Goal: Browse casually

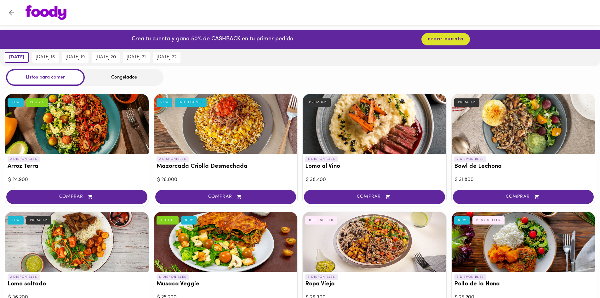
click at [130, 79] on div "Congelados" at bounding box center [124, 77] width 79 height 17
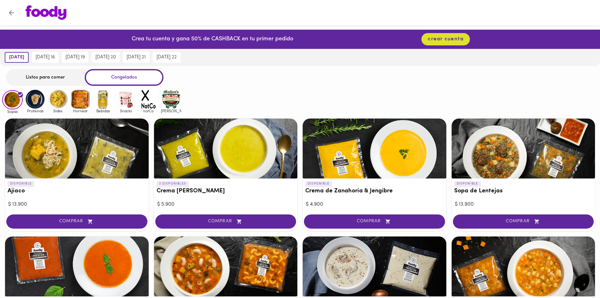
click at [83, 104] on img at bounding box center [80, 99] width 20 height 20
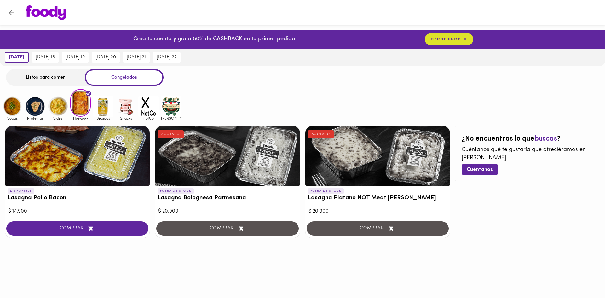
click at [13, 109] on img at bounding box center [12, 106] width 20 height 20
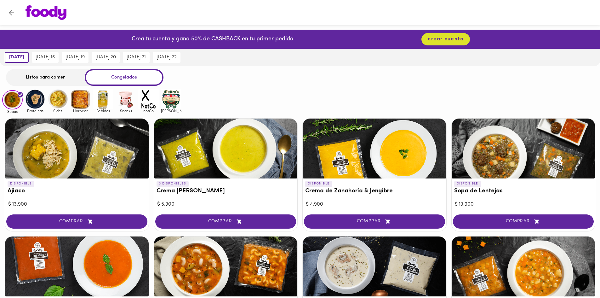
click at [40, 107] on img at bounding box center [35, 99] width 20 height 20
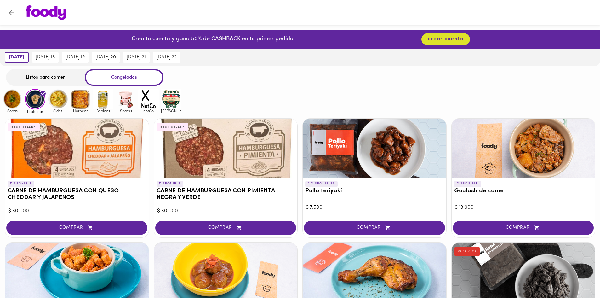
click at [55, 103] on img at bounding box center [58, 99] width 20 height 20
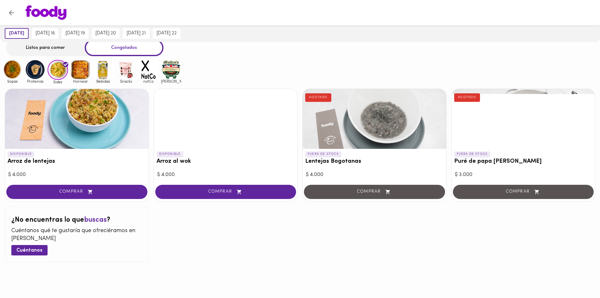
scroll to position [30, 0]
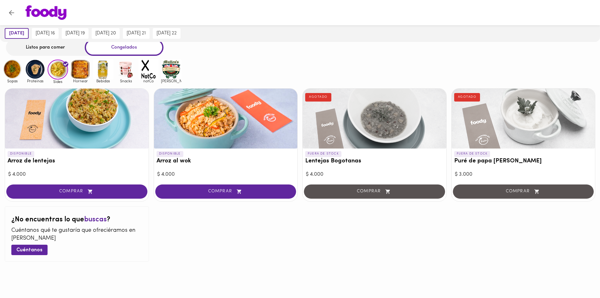
click at [109, 64] on img at bounding box center [103, 69] width 20 height 20
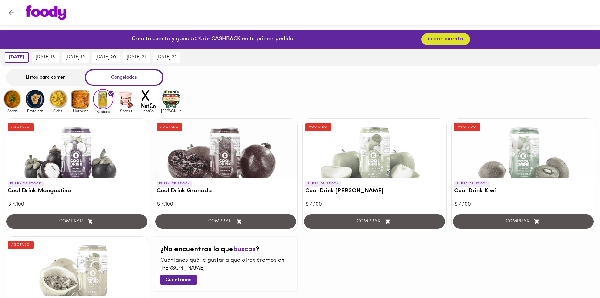
click at [122, 99] on img at bounding box center [126, 99] width 20 height 20
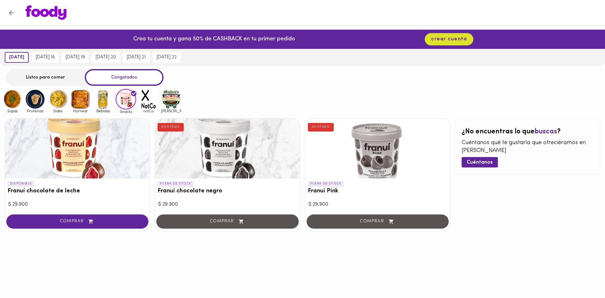
click at [148, 103] on img at bounding box center [148, 99] width 20 height 20
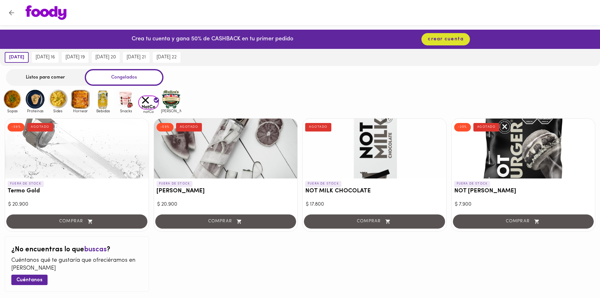
click at [172, 105] on img at bounding box center [171, 99] width 20 height 20
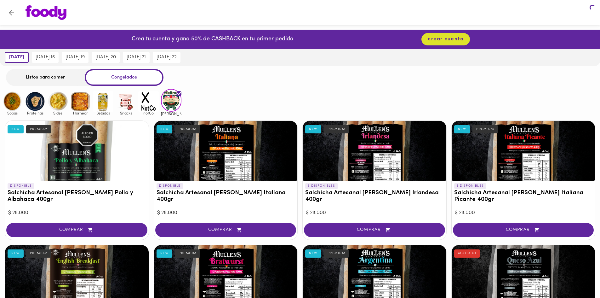
click at [173, 102] on img at bounding box center [171, 100] width 20 height 22
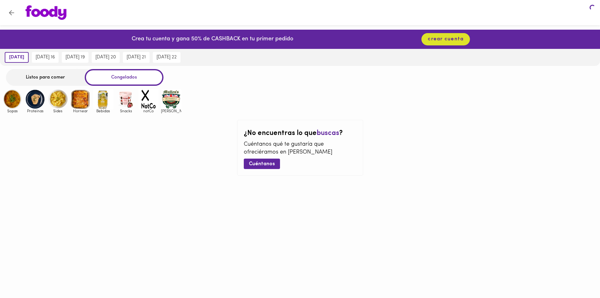
click at [173, 102] on img at bounding box center [171, 99] width 20 height 20
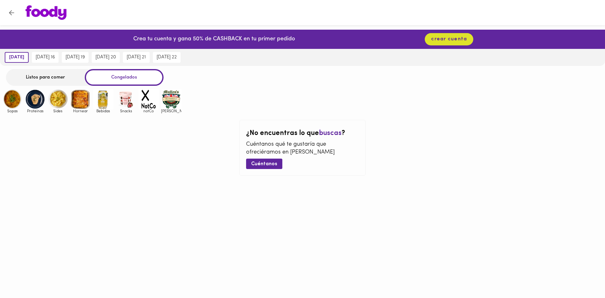
click at [173, 102] on img at bounding box center [171, 99] width 20 height 20
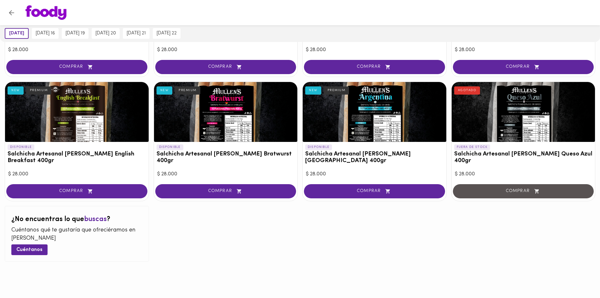
scroll to position [5, 0]
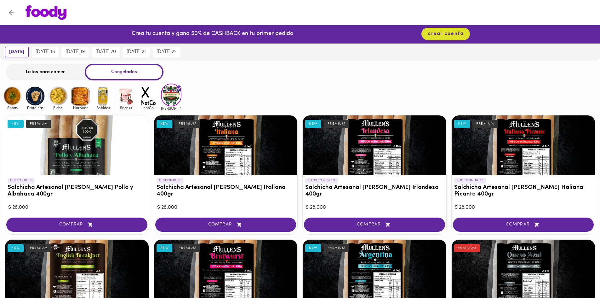
click at [149, 97] on img at bounding box center [148, 96] width 20 height 20
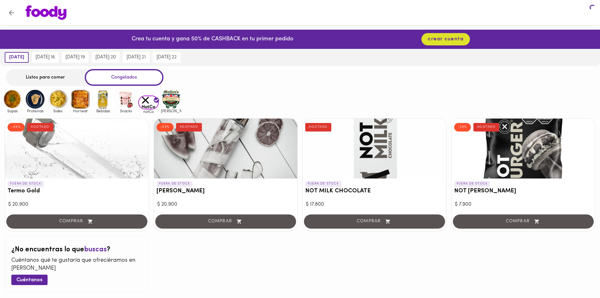
click at [123, 100] on img at bounding box center [126, 99] width 20 height 20
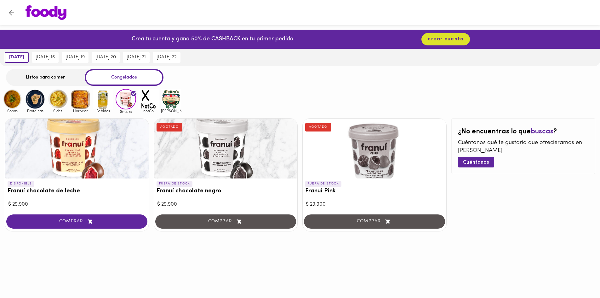
click at [123, 100] on img at bounding box center [126, 99] width 20 height 20
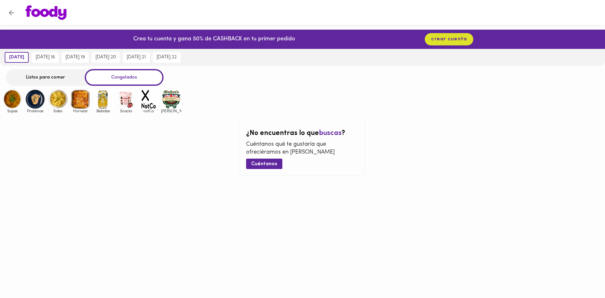
click at [123, 101] on img at bounding box center [126, 99] width 20 height 20
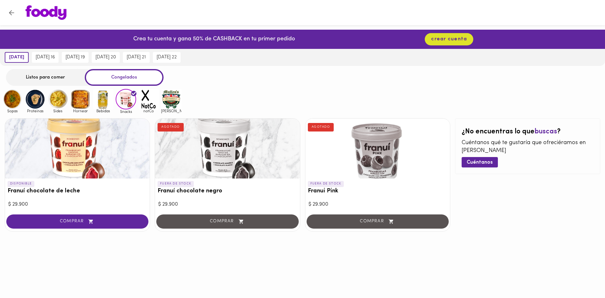
click at [105, 106] on img at bounding box center [103, 99] width 20 height 20
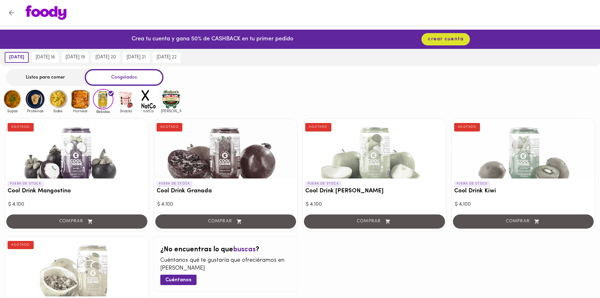
click at [87, 101] on img at bounding box center [80, 99] width 20 height 20
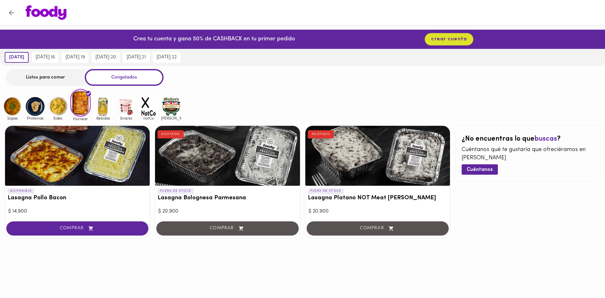
click at [55, 97] on img at bounding box center [58, 106] width 20 height 20
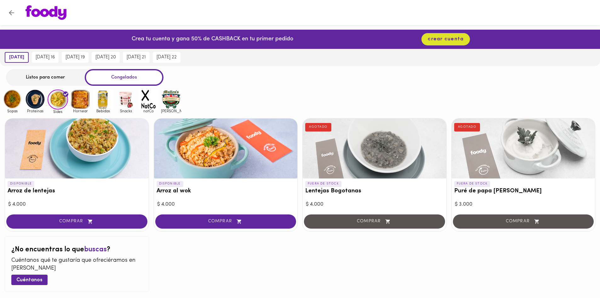
click at [31, 104] on img at bounding box center [35, 99] width 20 height 20
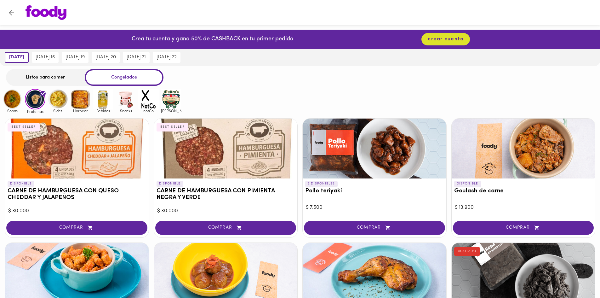
click at [13, 98] on img at bounding box center [12, 99] width 20 height 20
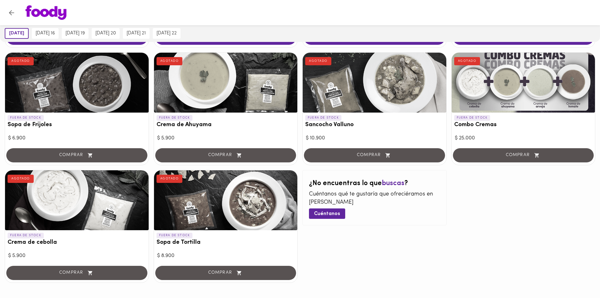
scroll to position [315, 0]
